Goal: Navigation & Orientation: Go to known website

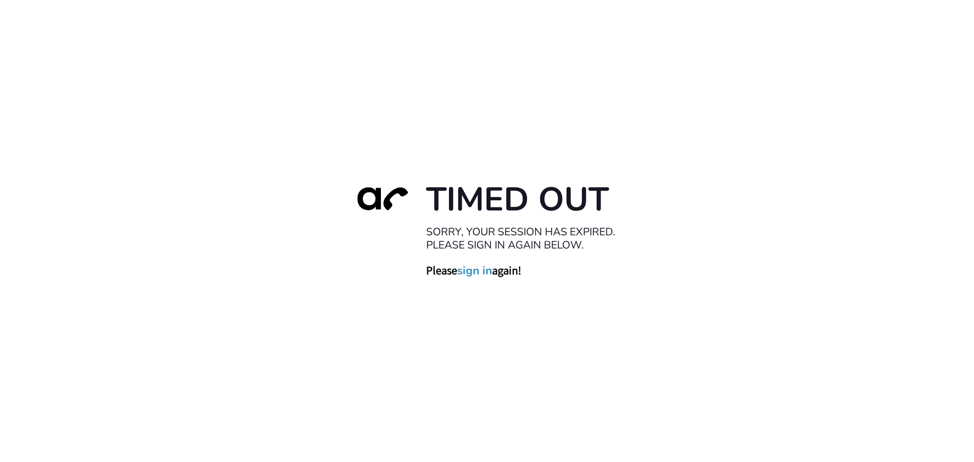
click at [477, 281] on div "Timed Out Sorry, your session has expired. Please sign in again below. Please s…" at bounding box center [487, 231] width 284 height 105
click at [470, 274] on link "sign in" at bounding box center [474, 270] width 35 height 14
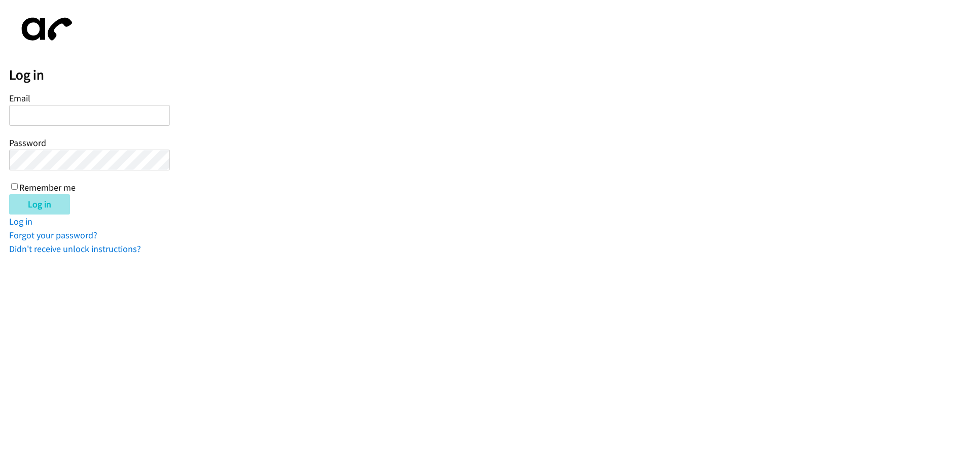
type input "jotero@lendingpoint.com"
click at [45, 200] on input "Log in" at bounding box center [39, 204] width 61 height 20
